Goal: Task Accomplishment & Management: Use online tool/utility

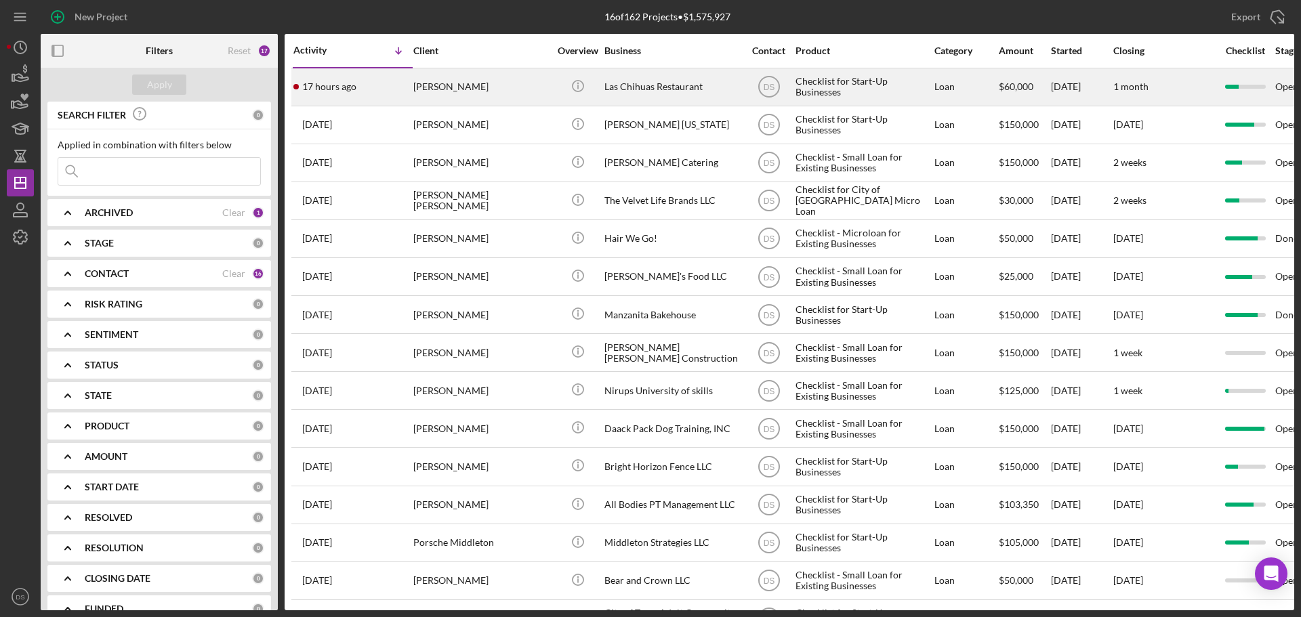
click at [513, 83] on div "[PERSON_NAME]" at bounding box center [481, 87] width 136 height 36
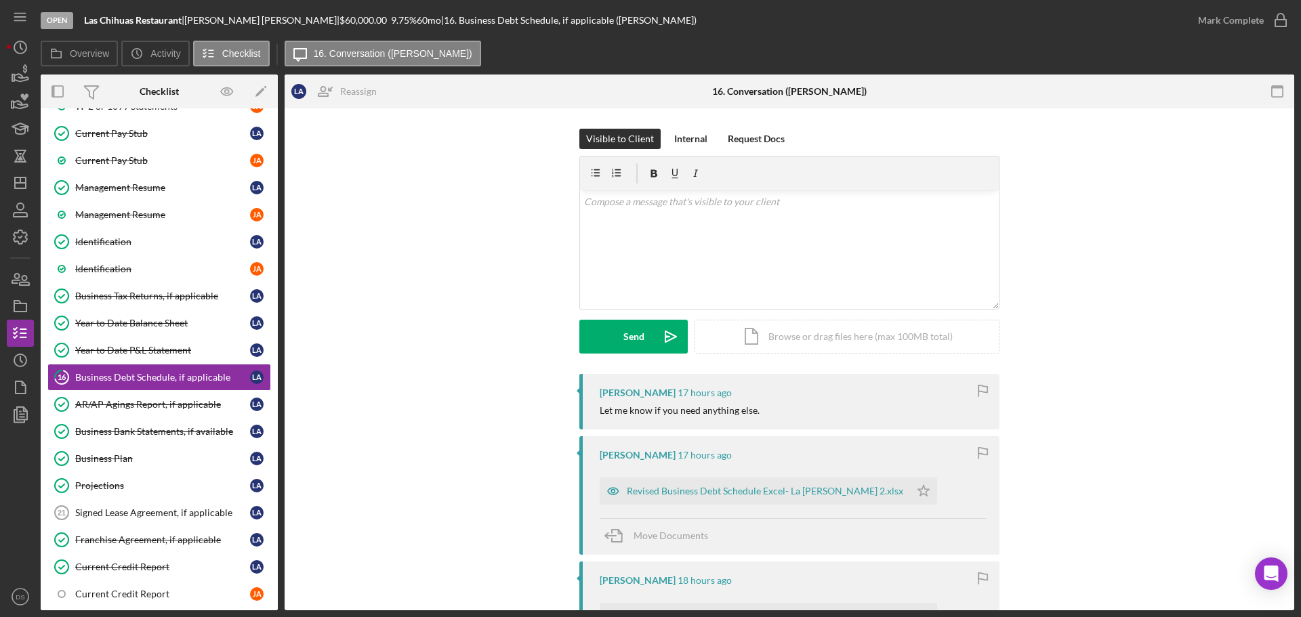
scroll to position [532, 0]
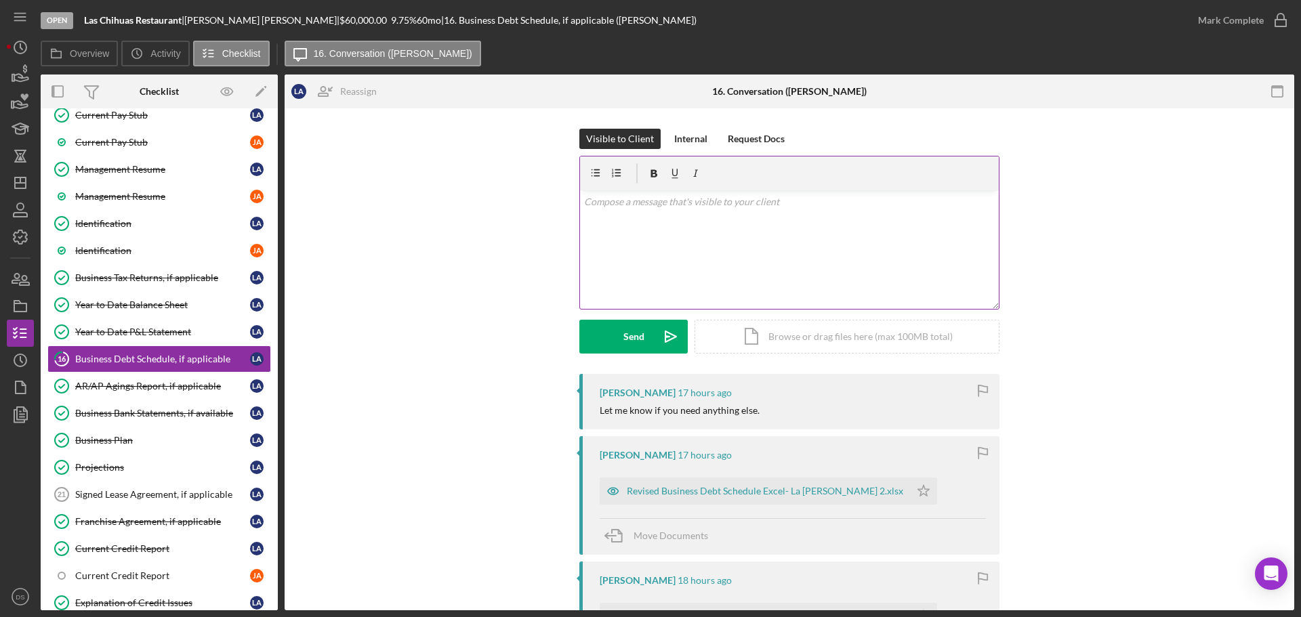
click at [872, 239] on div "v Color teal Color pink Remove color Add row above Add row below Add column bef…" at bounding box center [789, 249] width 419 height 119
click at [632, 338] on div "Send" at bounding box center [634, 337] width 21 height 34
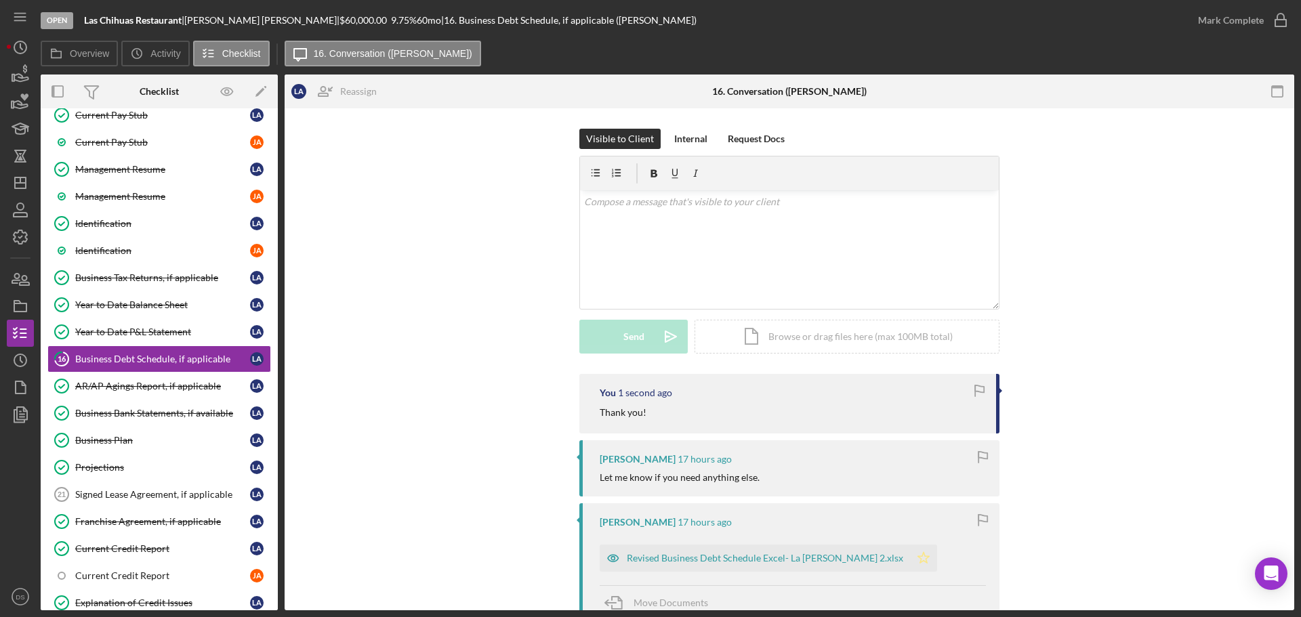
click at [910, 558] on icon "Icon/Star" at bounding box center [923, 558] width 27 height 27
click at [806, 554] on div "Revised Business Debt Schedule Excel- La [PERSON_NAME] 2.xlsx" at bounding box center [765, 558] width 277 height 11
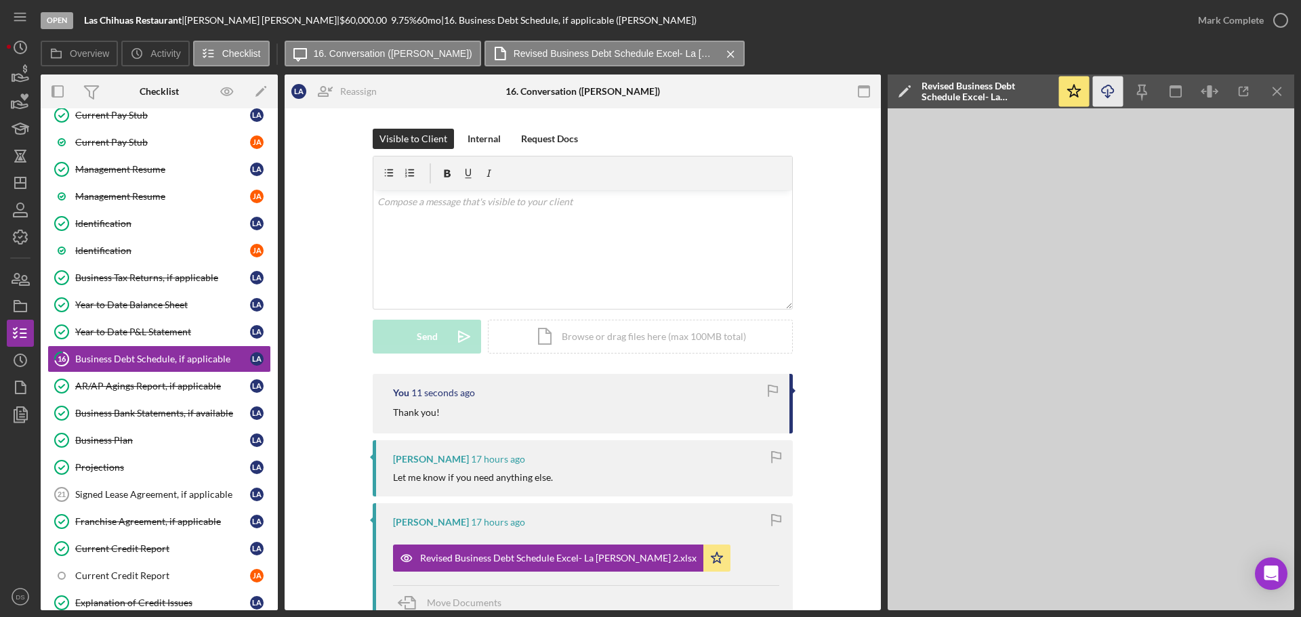
click at [1108, 96] on line "button" at bounding box center [1108, 92] width 0 height 7
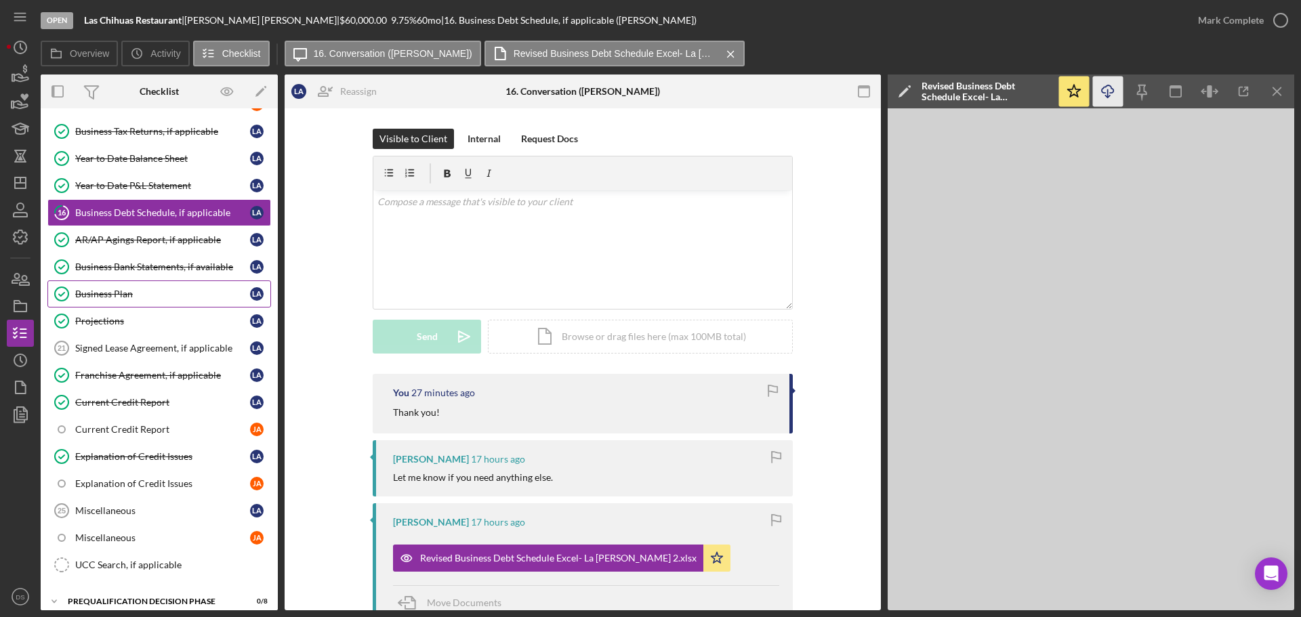
scroll to position [735, 0]
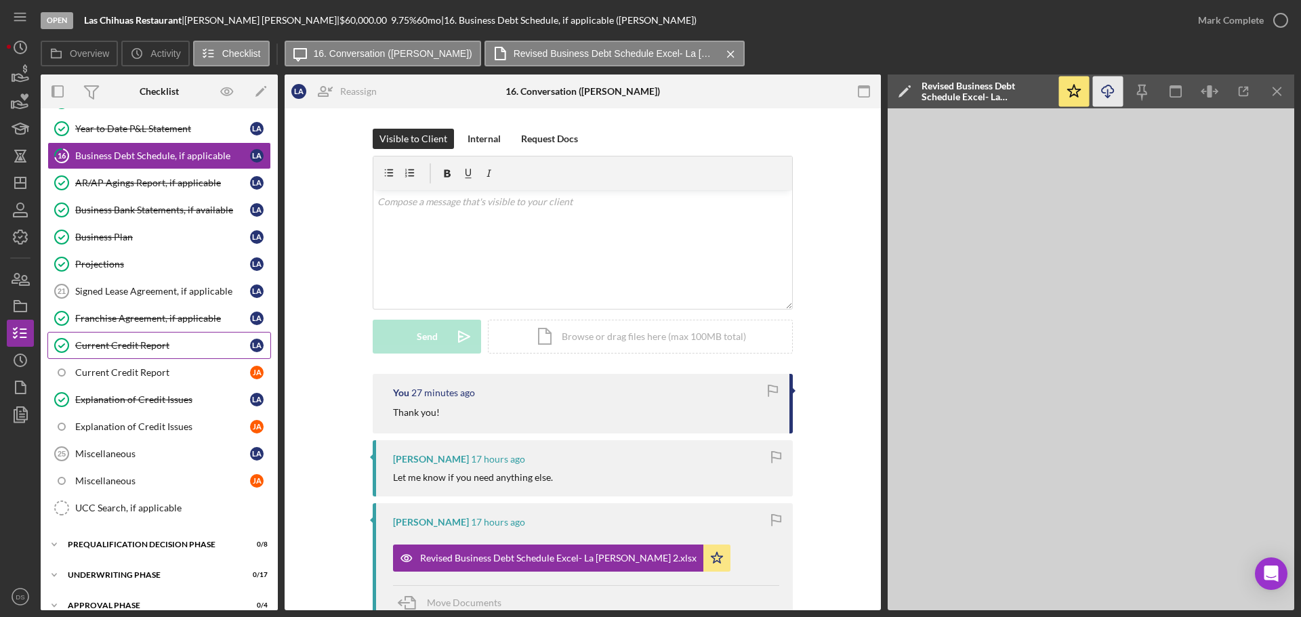
click at [148, 349] on div "Current Credit Report" at bounding box center [162, 345] width 175 height 11
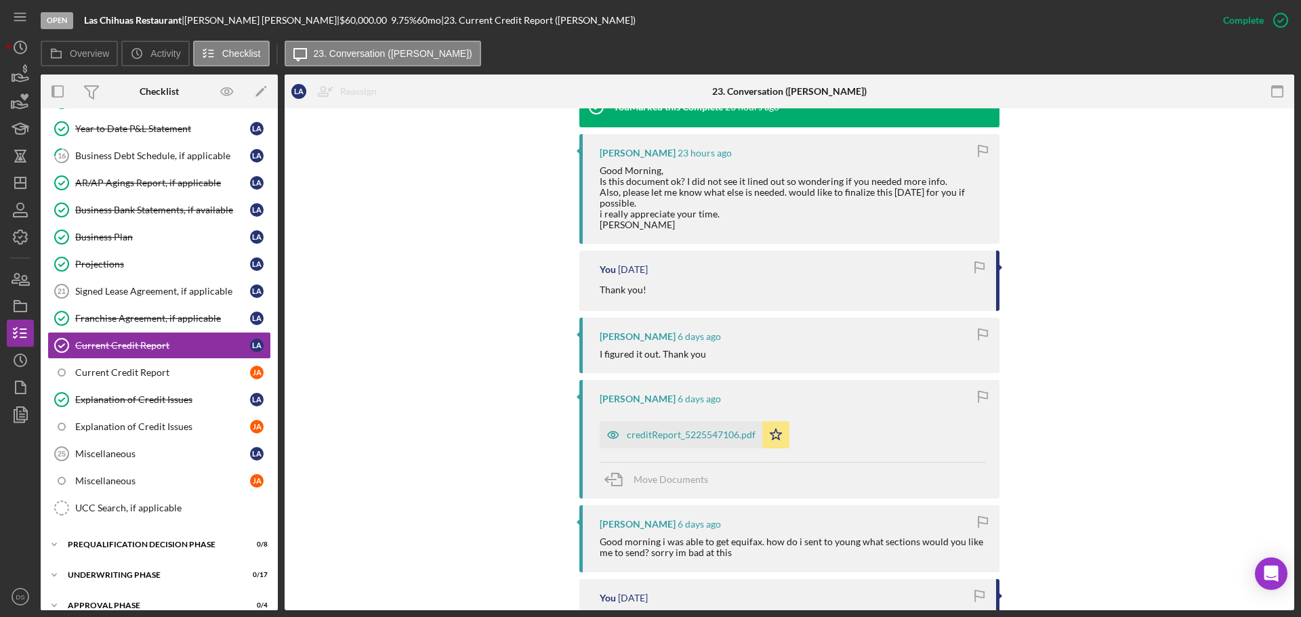
scroll to position [474, 0]
click at [743, 432] on div "creditReport_5225547106.pdf" at bounding box center [691, 434] width 129 height 11
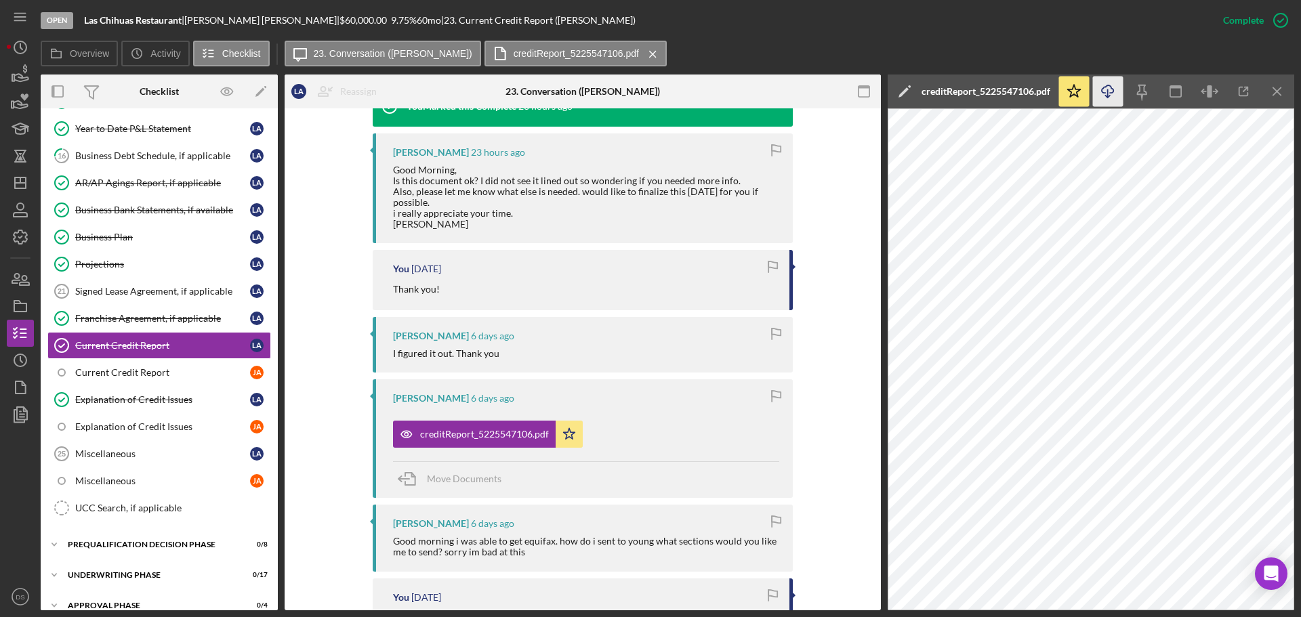
click at [1101, 94] on icon "Icon/Download" at bounding box center [1108, 92] width 30 height 30
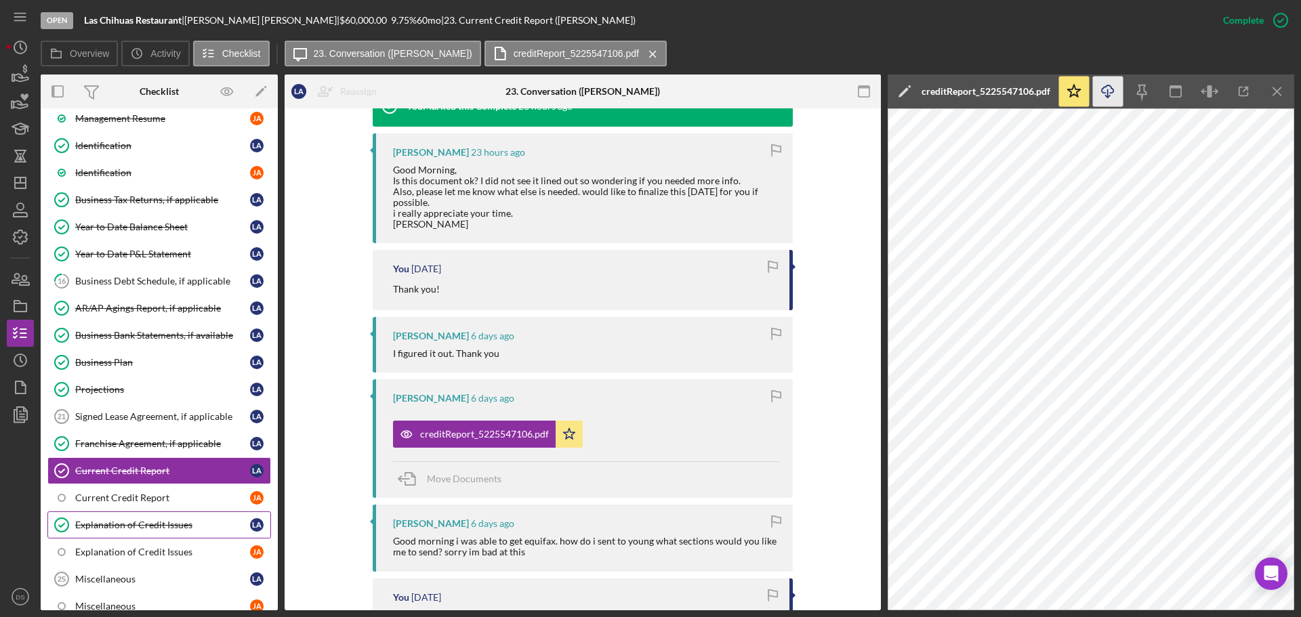
scroll to position [542, 0]
